Goal: Task Accomplishment & Management: Use online tool/utility

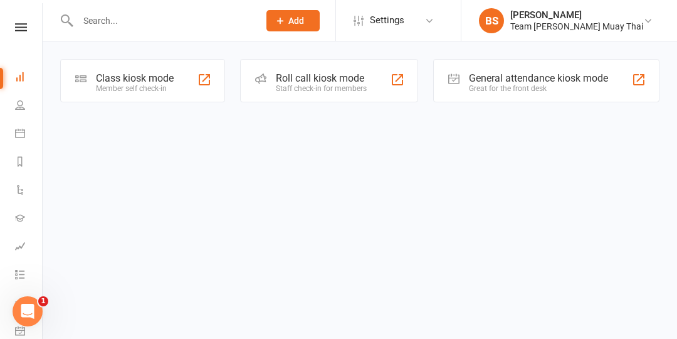
click at [140, 76] on div "Class kiosk mode" at bounding box center [135, 78] width 78 height 12
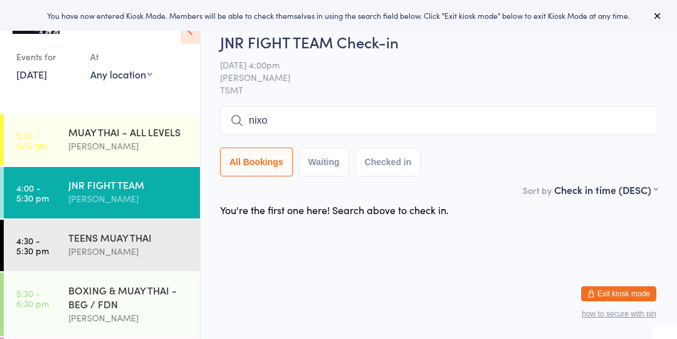
type input "[PERSON_NAME]"
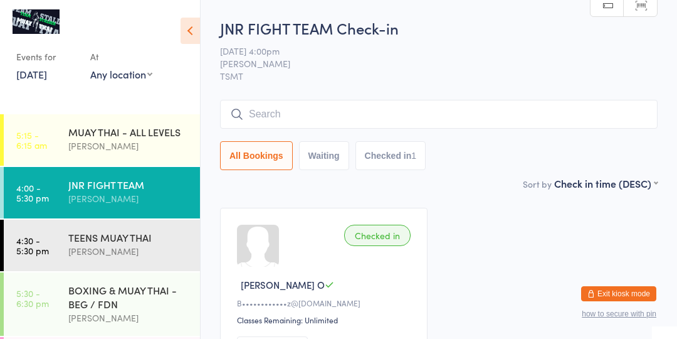
click at [54, 179] on link "4:00 - 5:30 pm JNR FIGHT TEAM [PERSON_NAME]" at bounding box center [102, 192] width 196 height 51
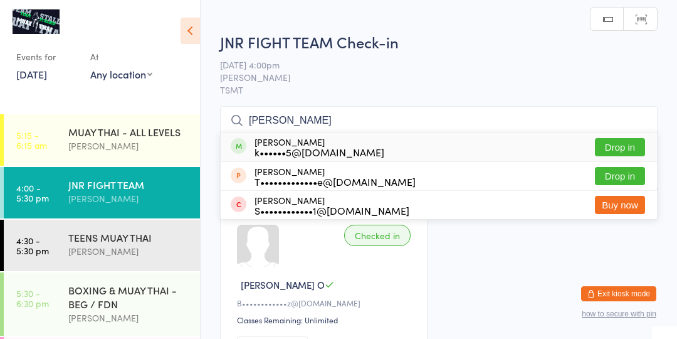
type input "[PERSON_NAME]"
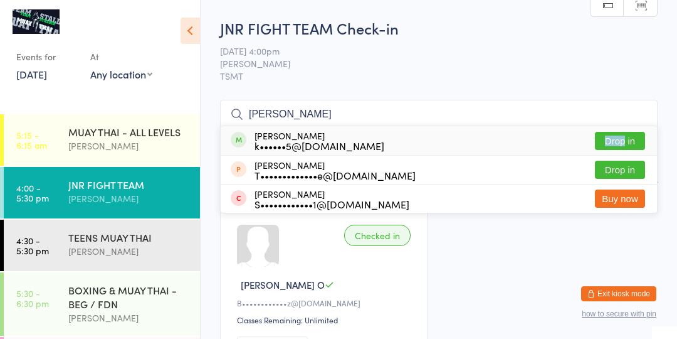
click at [628, 149] on button "Drop in" at bounding box center [620, 141] width 50 height 18
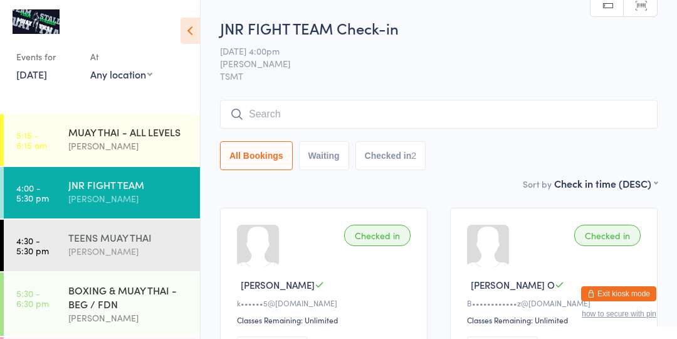
click at [126, 248] on div "[PERSON_NAME]" at bounding box center [128, 251] width 121 height 14
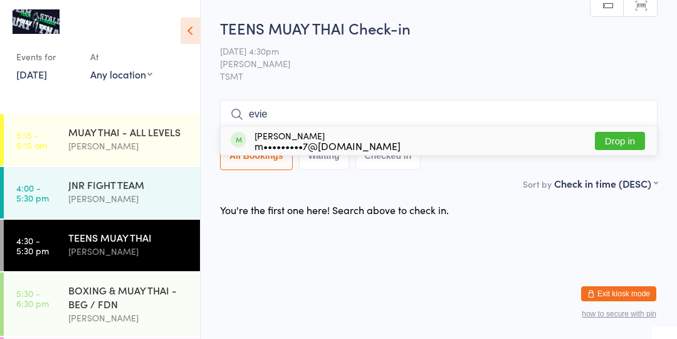
type input "evie"
click at [611, 143] on button "Drop in" at bounding box center [620, 141] width 50 height 18
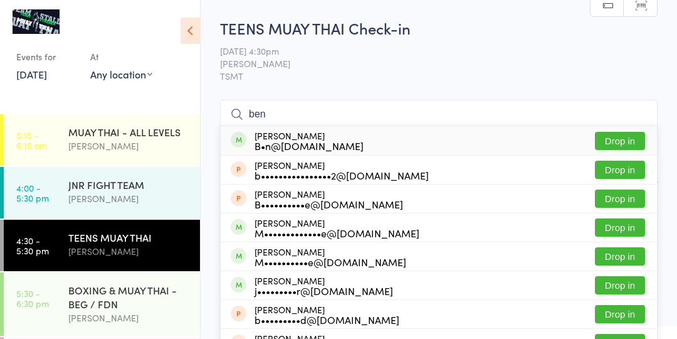
type input "ben"
click at [630, 225] on button "Drop in" at bounding box center [620, 227] width 50 height 18
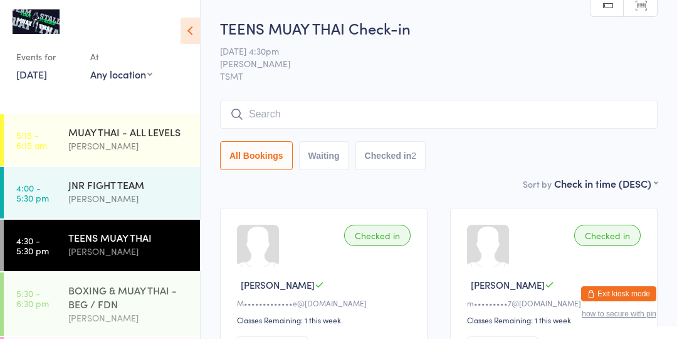
click at [158, 299] on div "BOXING & MUAY THAI - BEG / FDN" at bounding box center [128, 297] width 121 height 28
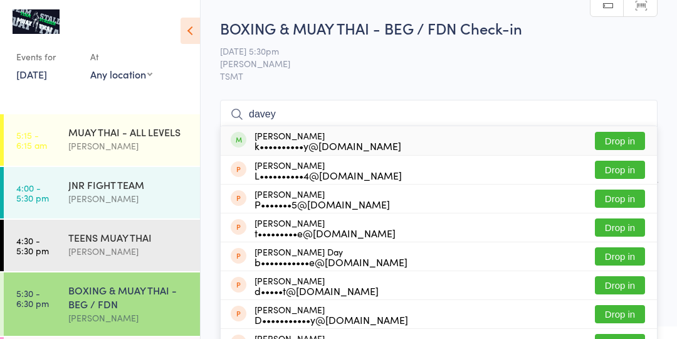
type input "davey"
click at [631, 149] on button "Drop in" at bounding box center [620, 141] width 50 height 18
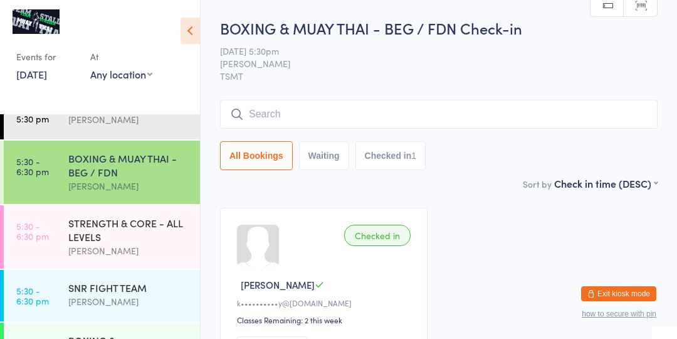
scroll to position [159, 0]
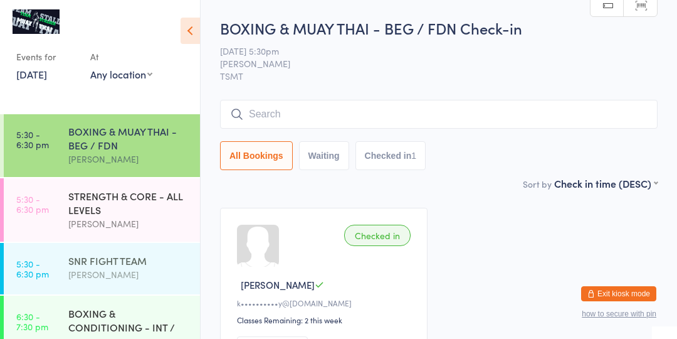
click at [79, 260] on div "SNR FIGHT TEAM" at bounding box center [128, 260] width 121 height 14
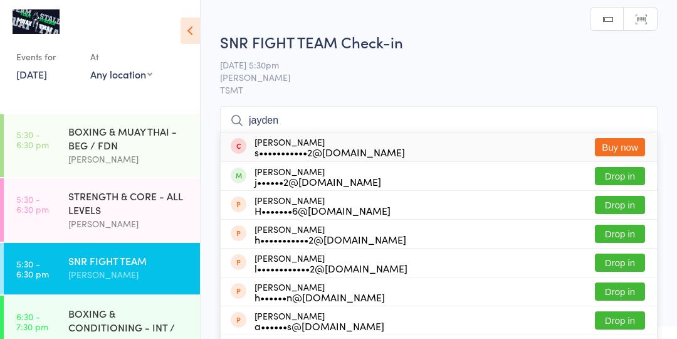
type input "jayden"
click at [632, 180] on button "Drop in" at bounding box center [620, 176] width 50 height 18
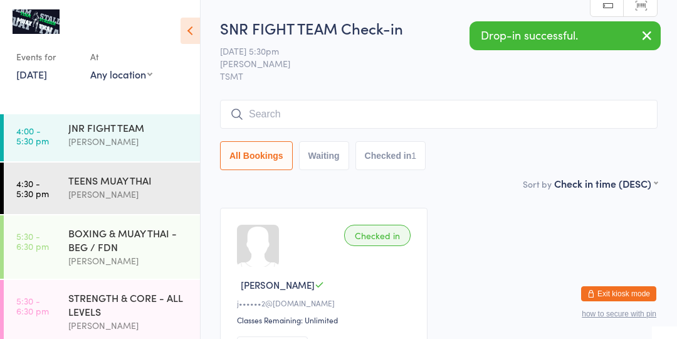
scroll to position [56, 0]
click at [125, 195] on div "[PERSON_NAME]" at bounding box center [128, 195] width 121 height 14
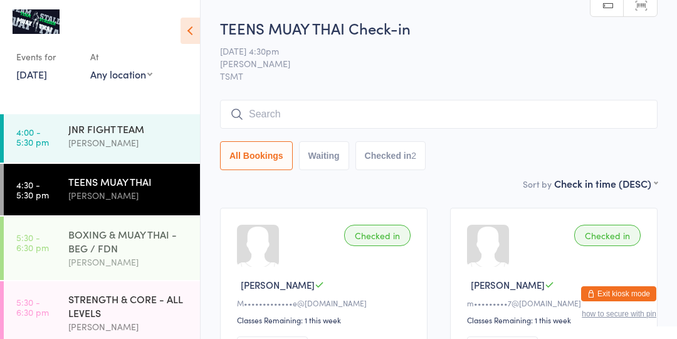
click at [80, 220] on div "BOXING & MUAY THAI - BEG / FDN Brodie Stalder" at bounding box center [134, 247] width 132 height 63
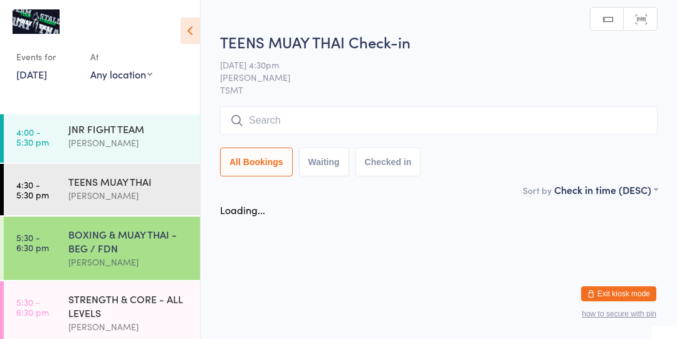
click at [83, 244] on div "BOXING & MUAY THAI - BEG / FDN" at bounding box center [128, 241] width 121 height 28
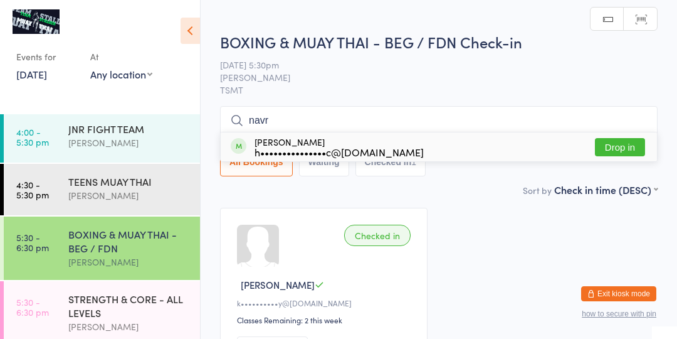
type input "navr"
click at [616, 153] on button "Drop in" at bounding box center [620, 147] width 50 height 18
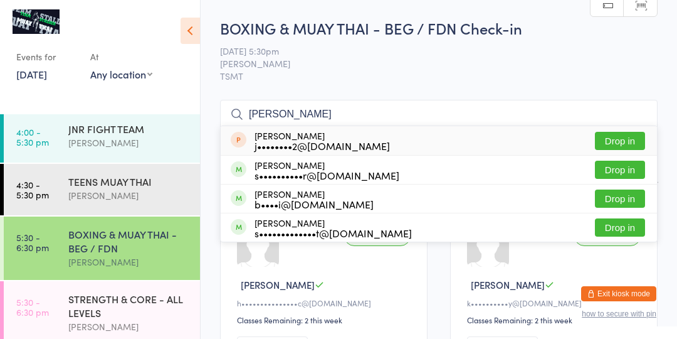
type input "sophie"
click at [634, 167] on button "Drop in" at bounding box center [620, 170] width 50 height 18
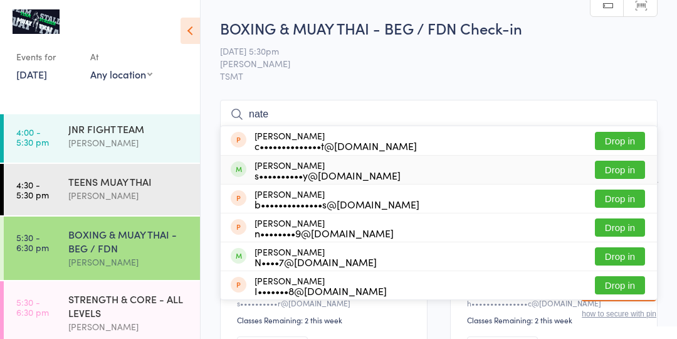
type input "nate"
click at [603, 176] on button "Drop in" at bounding box center [620, 170] width 50 height 18
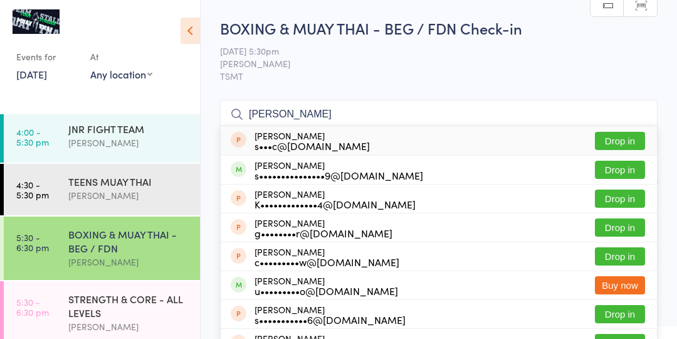
type input "shane"
click at [329, 176] on div "s•••••••••••••••9@gmail.com" at bounding box center [339, 175] width 169 height 10
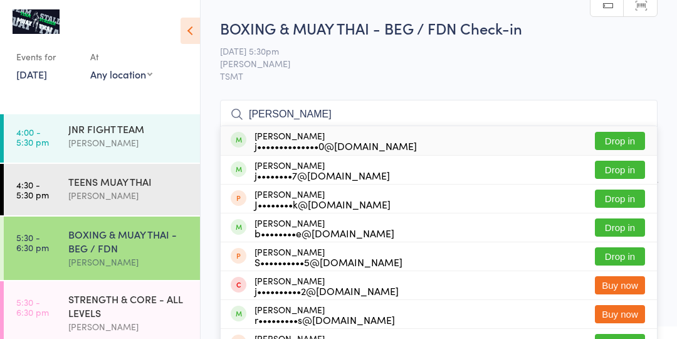
type input "jack johns"
click at [628, 137] on button "Drop in" at bounding box center [620, 141] width 50 height 18
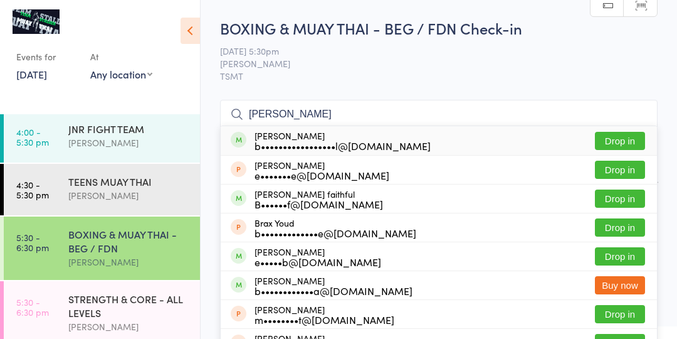
type input "brad"
click at [608, 137] on button "Drop in" at bounding box center [620, 141] width 50 height 18
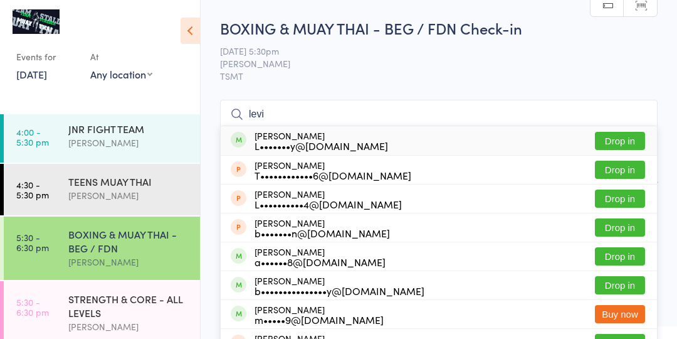
type input "levi"
click at [621, 139] on button "Drop in" at bounding box center [620, 141] width 50 height 18
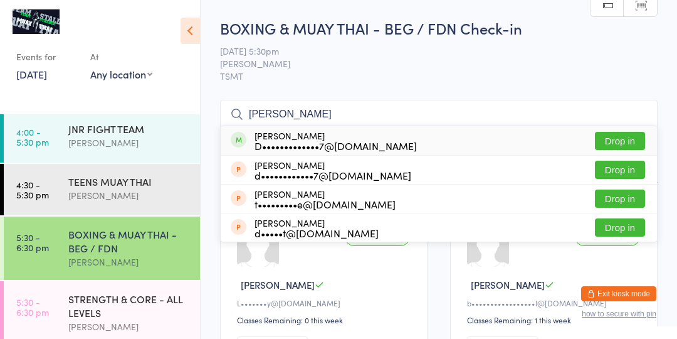
type input "darius"
click at [633, 144] on button "Drop in" at bounding box center [620, 141] width 50 height 18
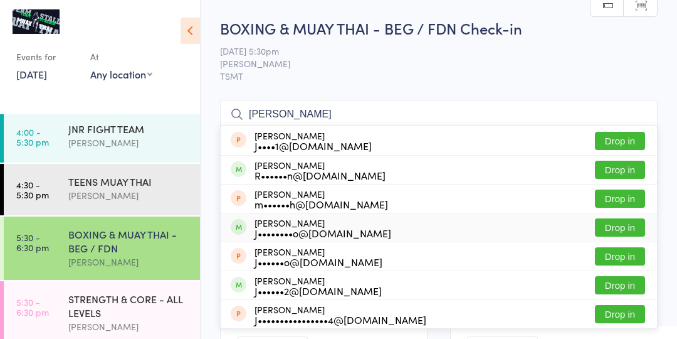
type input "james"
click at [634, 226] on button "Drop in" at bounding box center [620, 227] width 50 height 18
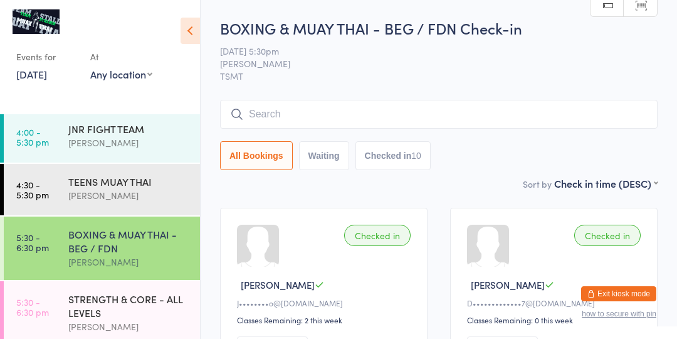
click at [82, 231] on div "BOXING & MUAY THAI - BEG / FDN" at bounding box center [128, 241] width 121 height 28
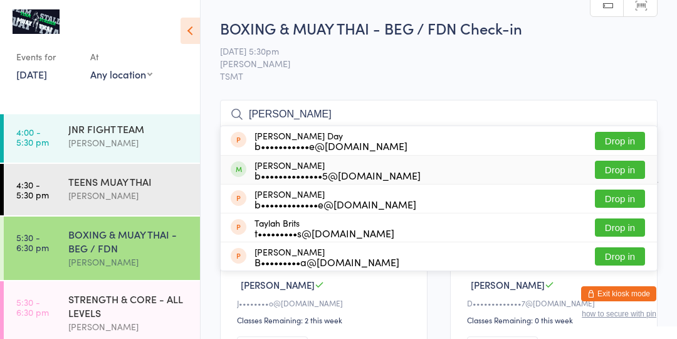
type input "britt"
click at [600, 172] on button "Drop in" at bounding box center [620, 170] width 50 height 18
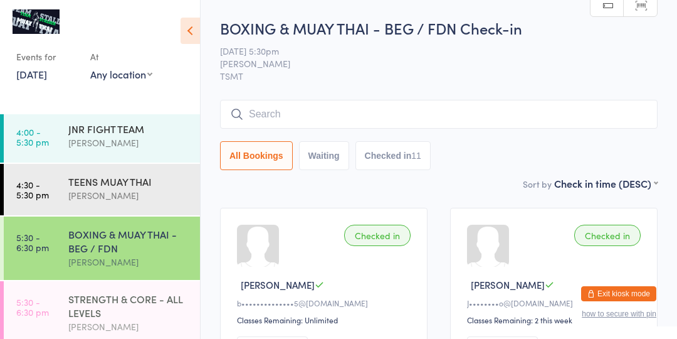
click at [69, 301] on div "STRENGTH & CORE - ALL LEVELS" at bounding box center [128, 306] width 121 height 28
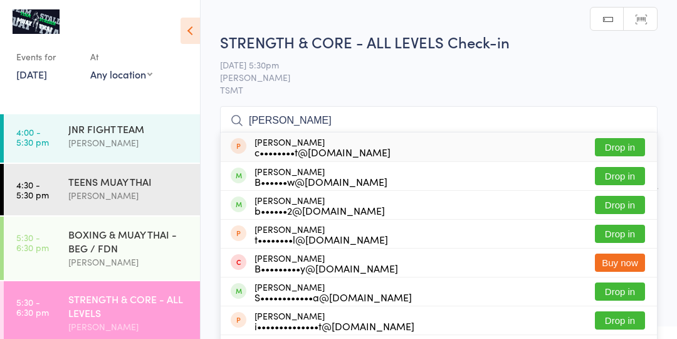
type input "brent"
click at [293, 207] on div "b••••••2@hotmail.com" at bounding box center [320, 210] width 130 height 10
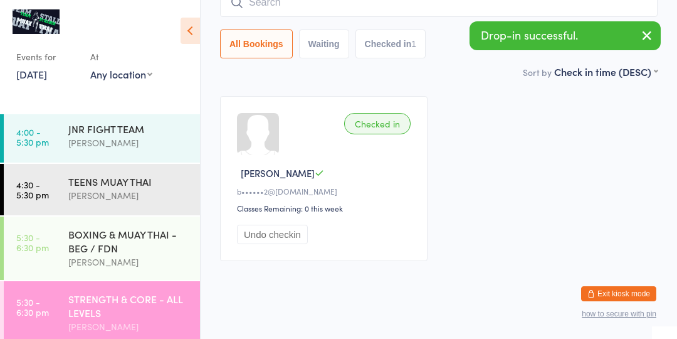
scroll to position [108, 0]
